Goal: Obtain resource: Download file/media

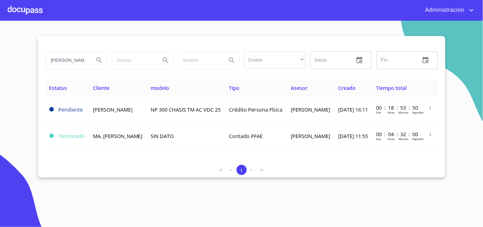
drag, startPoint x: 63, startPoint y: 61, endPoint x: 269, endPoint y: 68, distance: 206.2
click at [239, 63] on div "GUADALUPE GUZMAN Estado ​ ​ Inicio ​ Fin ​" at bounding box center [242, 60] width 398 height 23
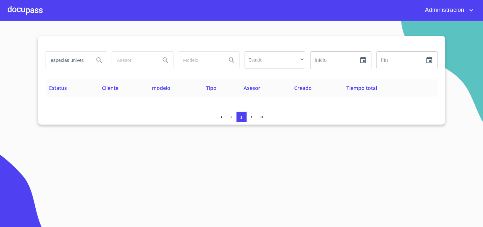
click at [69, 58] on input "especias universales" at bounding box center [67, 60] width 43 height 17
click at [102, 62] on icon "Search" at bounding box center [100, 60] width 8 height 8
drag, startPoint x: 129, startPoint y: 65, endPoint x: 301, endPoint y: 76, distance: 172.1
click at [301, 76] on div "especias universales Estado ​ ​ Inicio ​ Fin ​" at bounding box center [242, 64] width 392 height 31
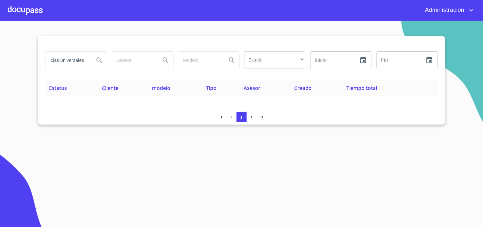
scroll to position [0, 0]
click at [75, 60] on input "especias universales" at bounding box center [67, 60] width 43 height 17
click at [70, 61] on input "especias universales" at bounding box center [67, 60] width 43 height 17
click at [71, 61] on input "especias universales" at bounding box center [67, 60] width 43 height 17
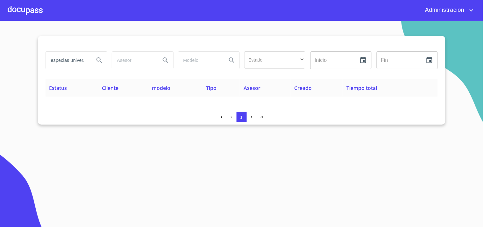
scroll to position [0, 10]
drag, startPoint x: 72, startPoint y: 60, endPoint x: 346, endPoint y: 87, distance: 275.6
click at [336, 90] on div "especias universales Estado ​ ​ Inicio ​ Fin ​ Estatus Cliente modelo Tipo Ases…" at bounding box center [242, 80] width 408 height 89
type input "especias"
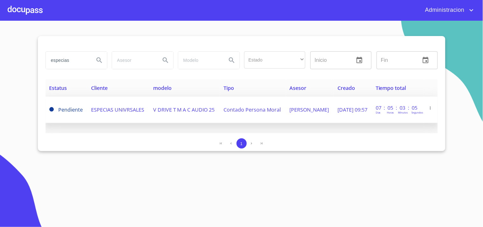
click at [293, 110] on span "Néstor Casillas" at bounding box center [310, 109] width 40 height 7
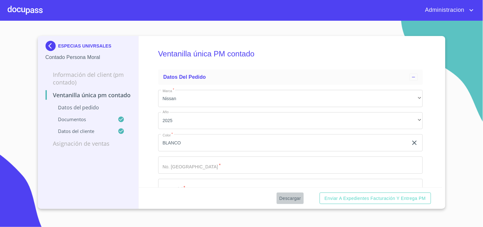
click at [289, 198] on span "Descargar" at bounding box center [290, 198] width 22 height 8
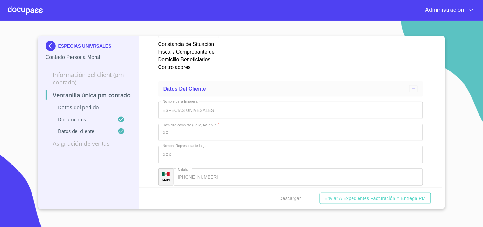
scroll to position [2588, 0]
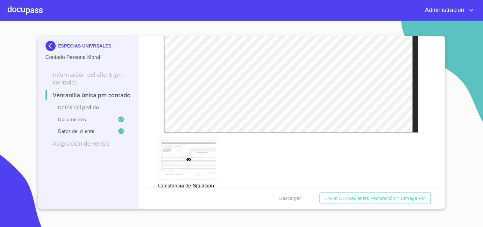
click at [415, 138] on div "Constancia de Situación Fiscal / Comprobante de Domicilio Beneficiarios Control…" at bounding box center [291, 176] width 272 height 80
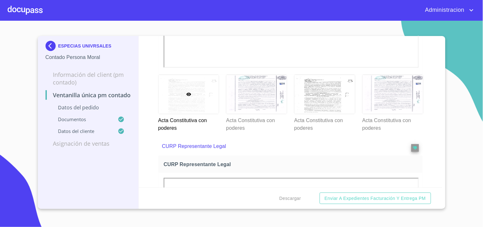
scroll to position [1239, 0]
click at [184, 97] on div at bounding box center [189, 93] width 61 height 39
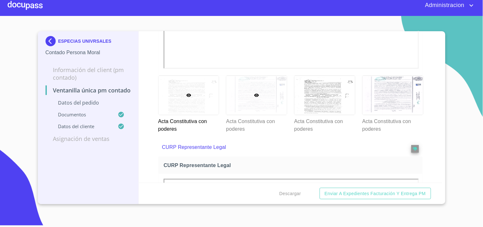
click at [263, 87] on div at bounding box center [257, 95] width 61 height 39
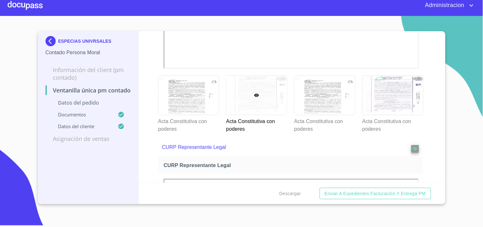
scroll to position [1055, 0]
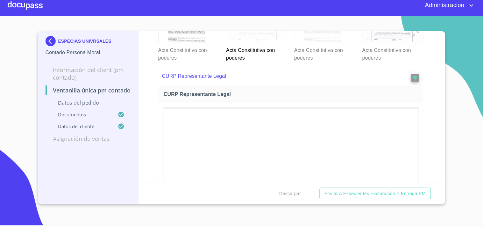
click at [323, 40] on div at bounding box center [325, 24] width 61 height 39
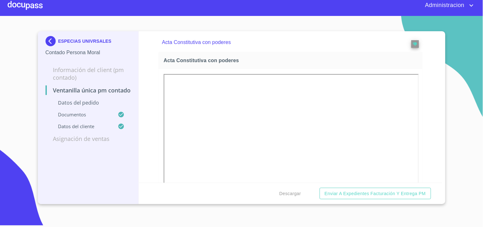
click at [434, 131] on div "Ventanilla única PM contado Datos del pedido Marca   * Nissan ​ Año 2025 ​ Colo…" at bounding box center [291, 106] width 304 height 151
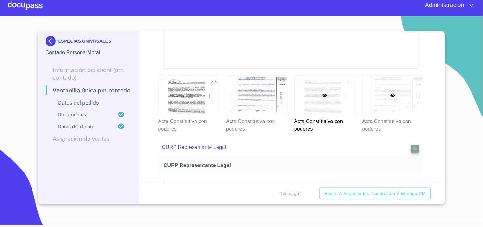
click at [392, 101] on div at bounding box center [393, 95] width 61 height 39
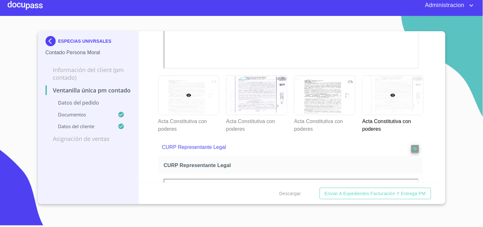
click at [201, 98] on div at bounding box center [189, 95] width 61 height 39
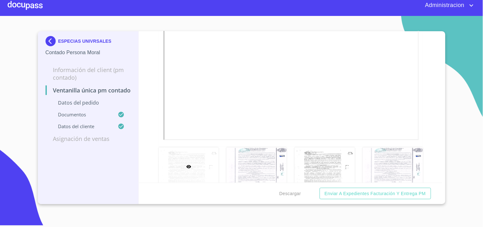
scroll to position [1161, 0]
click at [265, 161] on div at bounding box center [257, 166] width 61 height 39
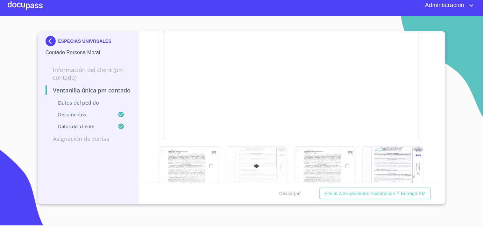
scroll to position [1055, 0]
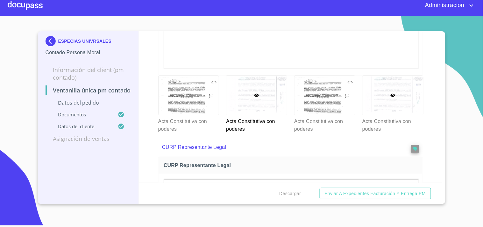
click at [391, 93] on icon at bounding box center [393, 95] width 5 height 5
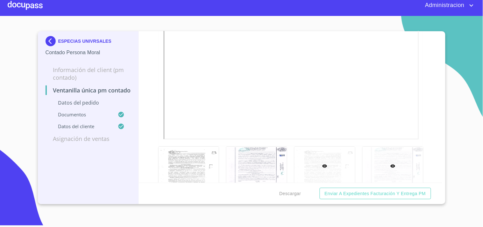
click at [316, 152] on div at bounding box center [325, 166] width 61 height 39
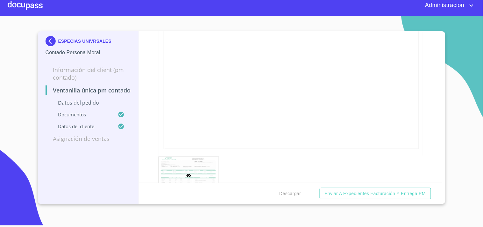
scroll to position [482, 0]
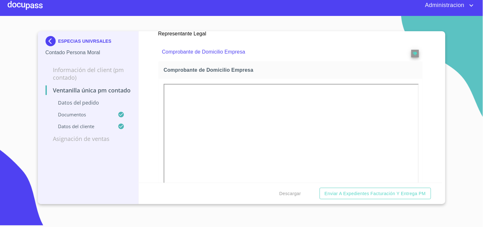
click at [274, 63] on div "Comprobante de Domicilio Empresa" at bounding box center [291, 69] width 264 height 17
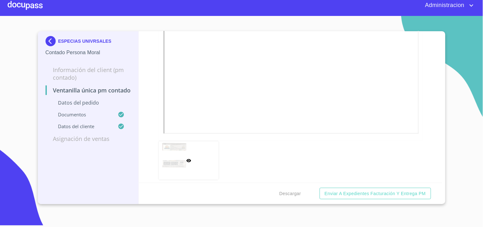
scroll to position [464, 0]
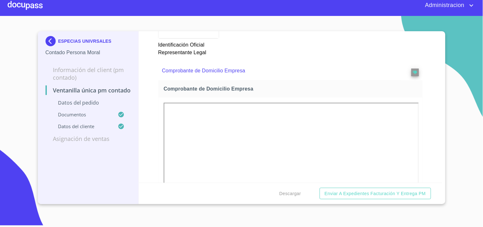
click at [50, 42] on img at bounding box center [52, 41] width 13 height 10
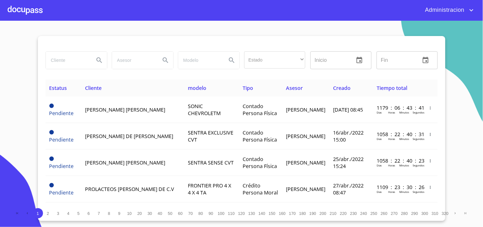
click at [76, 59] on input "search" at bounding box center [67, 60] width 43 height 17
type input "[PERSON_NAME]"
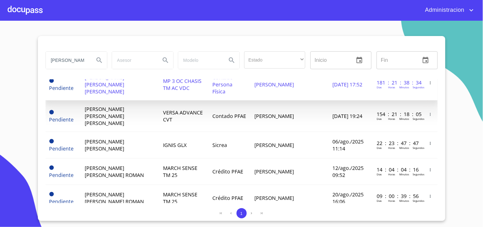
scroll to position [212, 0]
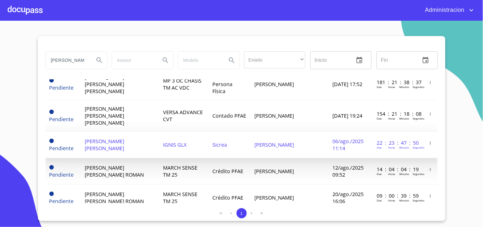
click at [278, 132] on td "[PERSON_NAME]" at bounding box center [290, 145] width 78 height 26
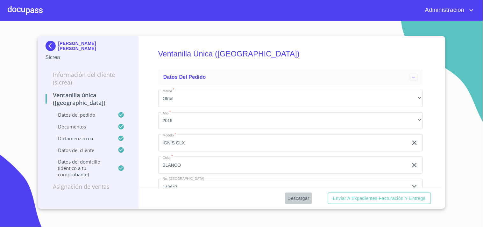
click at [299, 200] on span "Descargar" at bounding box center [299, 198] width 22 height 8
